Goal: Find specific page/section: Find specific page/section

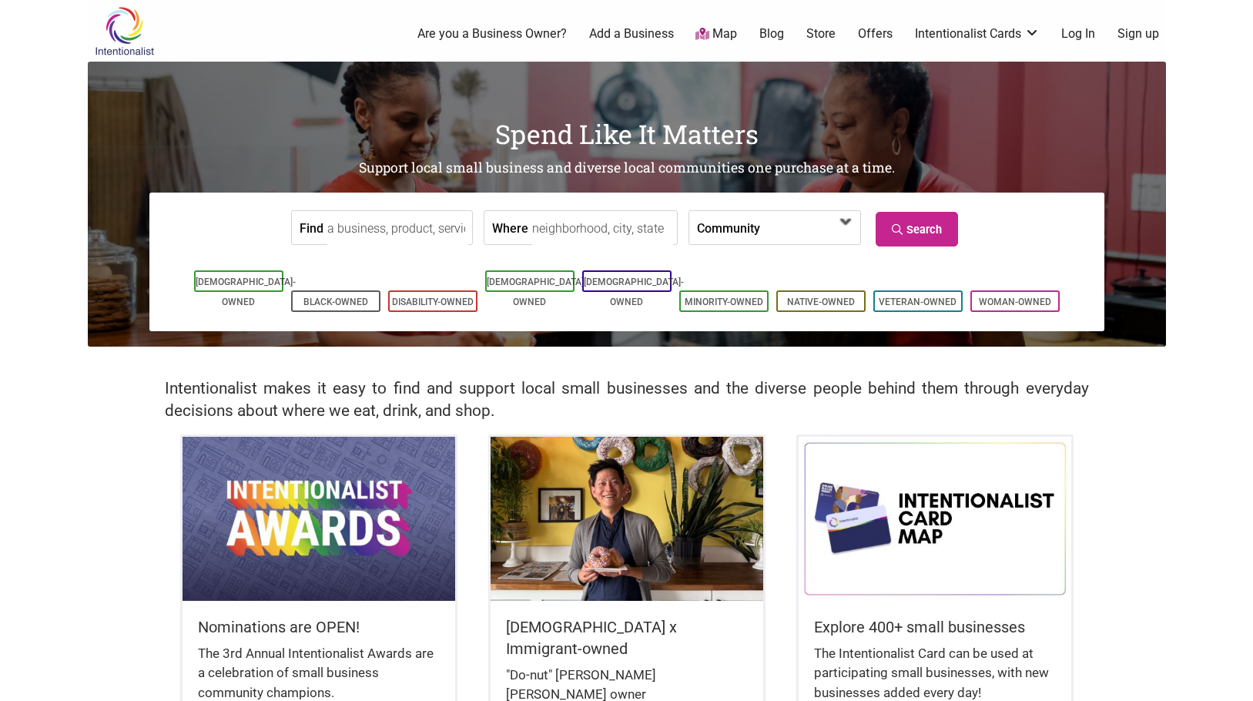
click at [771, 236] on span at bounding box center [804, 229] width 66 height 26
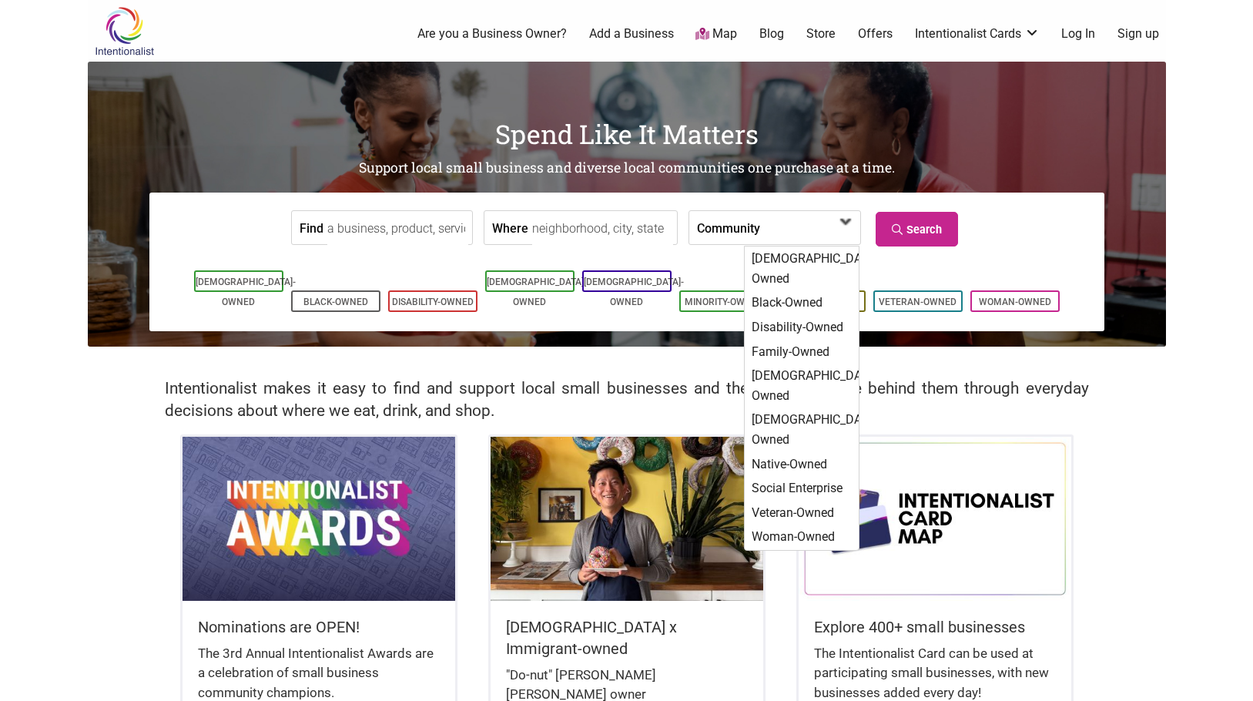
click at [760, 233] on span at bounding box center [809, 227] width 99 height 33
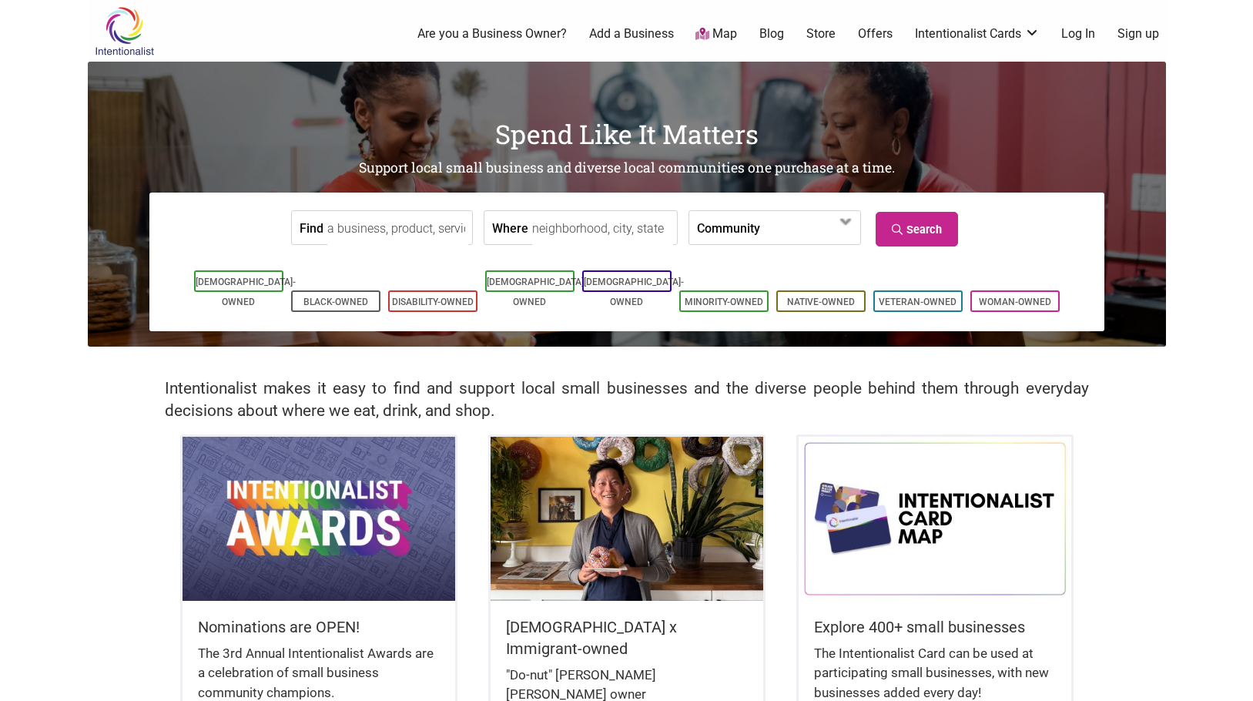
click at [621, 231] on input "Where" at bounding box center [602, 228] width 141 height 35
type input "[GEOGRAPHIC_DATA], [US_STATE], [GEOGRAPHIC_DATA]"
click at [908, 230] on link "Search" at bounding box center [916, 229] width 82 height 35
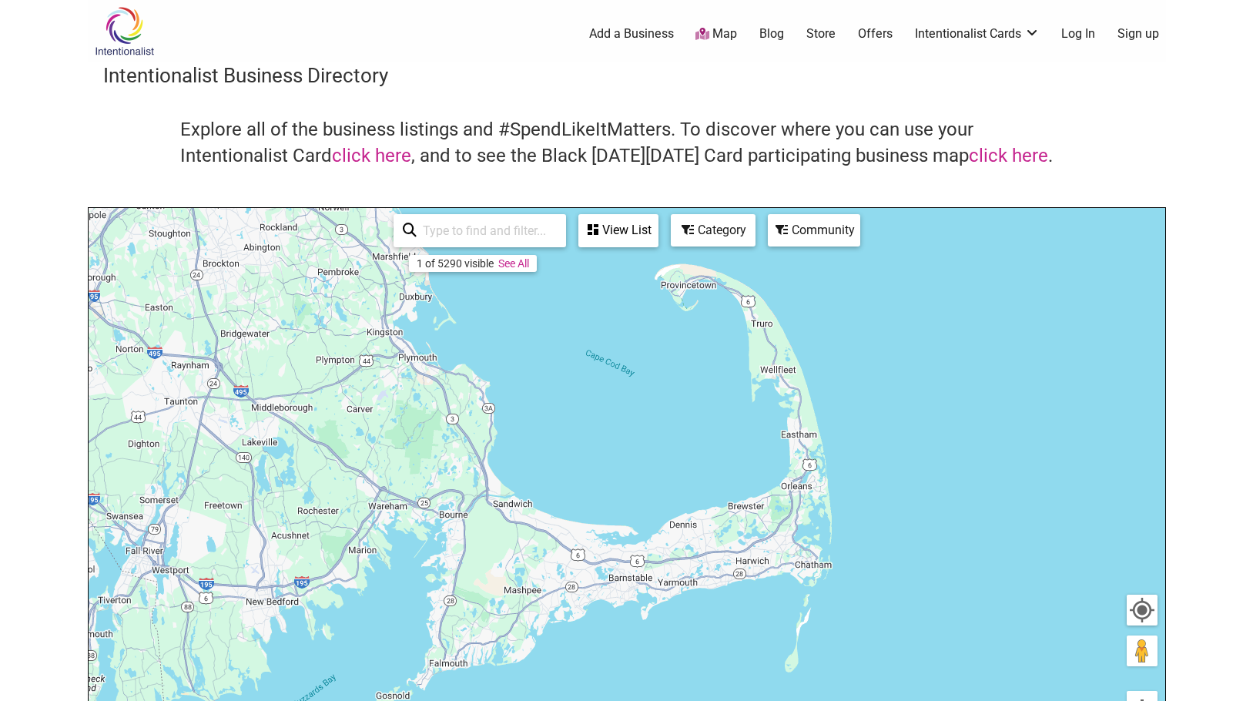
drag, startPoint x: 724, startPoint y: 465, endPoint x: 723, endPoint y: 536, distance: 70.8
click at [723, 536] on div "To navigate, press the arrow keys." at bounding box center [627, 507] width 1076 height 599
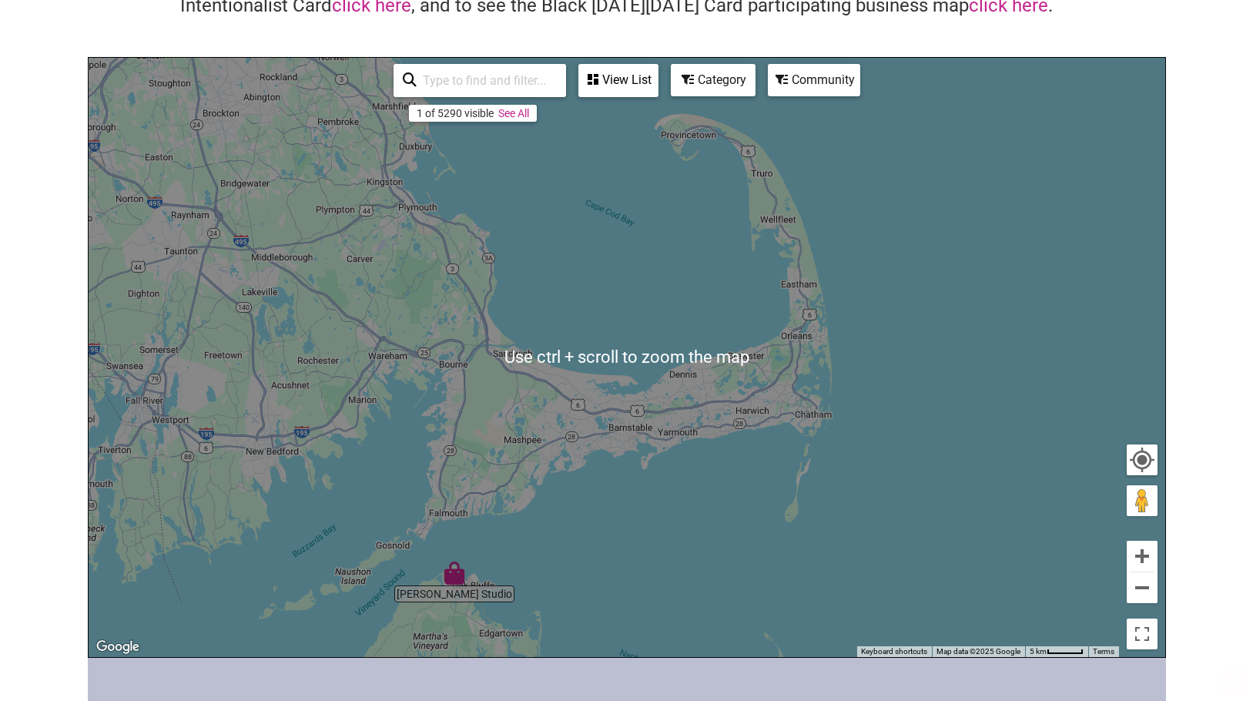
scroll to position [154, 0]
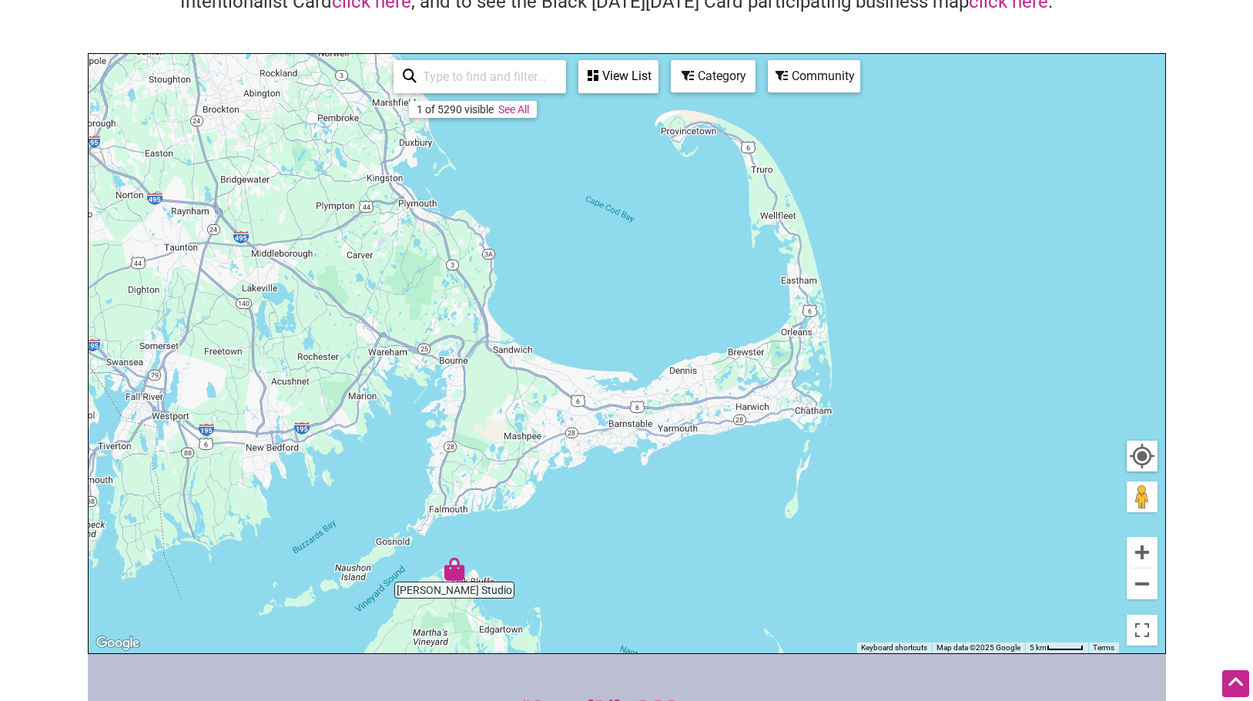
click at [455, 578] on img "Conrado Studio" at bounding box center [454, 568] width 23 height 23
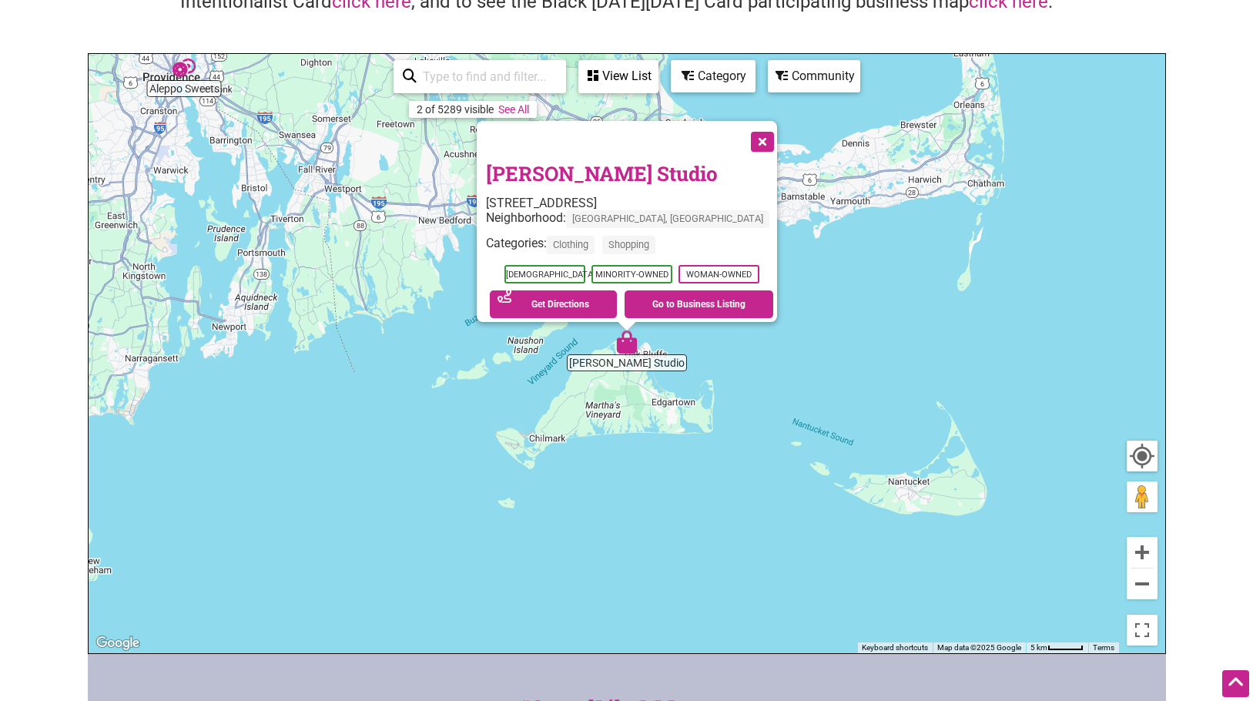
click at [749, 136] on button "Close" at bounding box center [760, 140] width 38 height 38
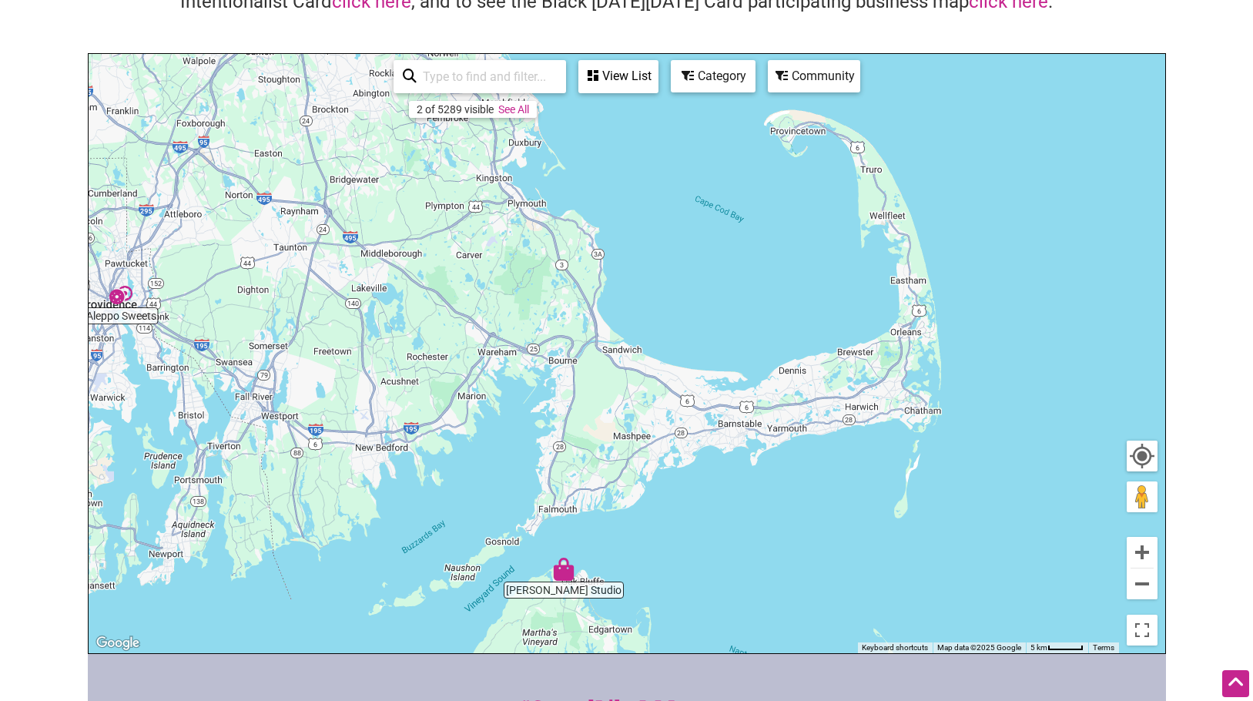
drag, startPoint x: 910, startPoint y: 342, endPoint x: 845, endPoint y: 570, distance: 236.9
click at [845, 570] on div "To navigate, press the arrow keys." at bounding box center [627, 353] width 1076 height 599
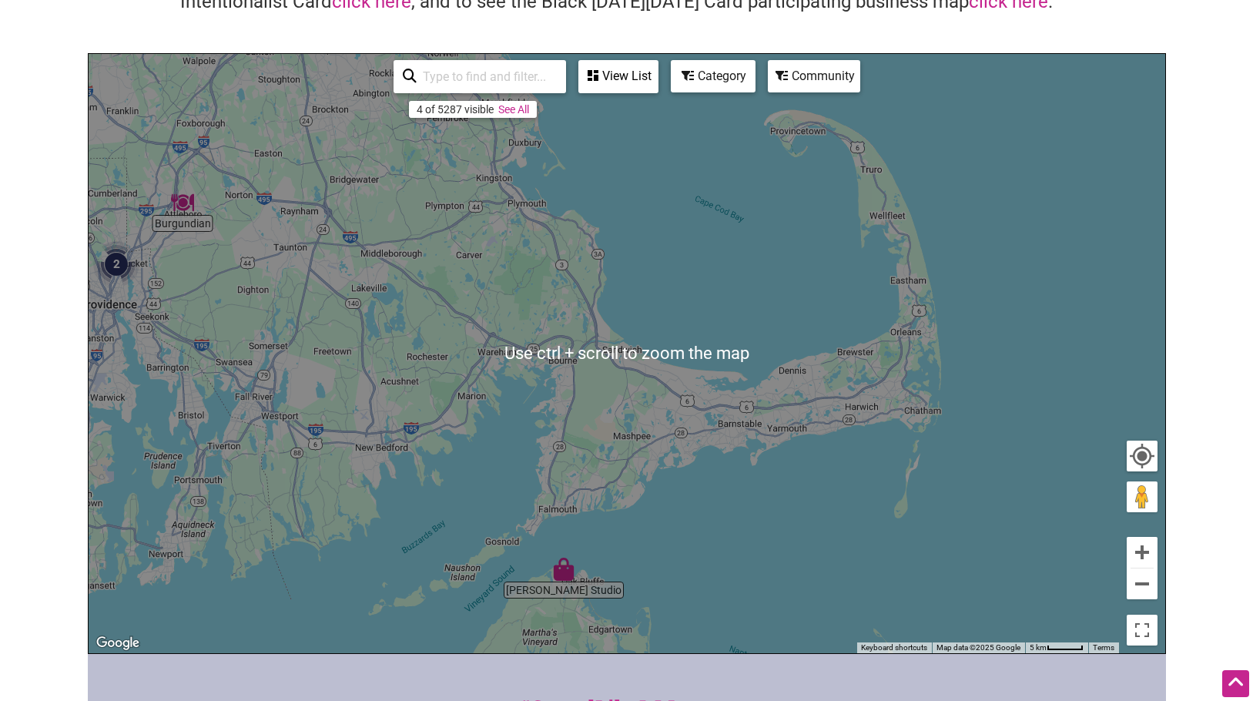
scroll to position [0, 0]
